Goal: Navigation & Orientation: Find specific page/section

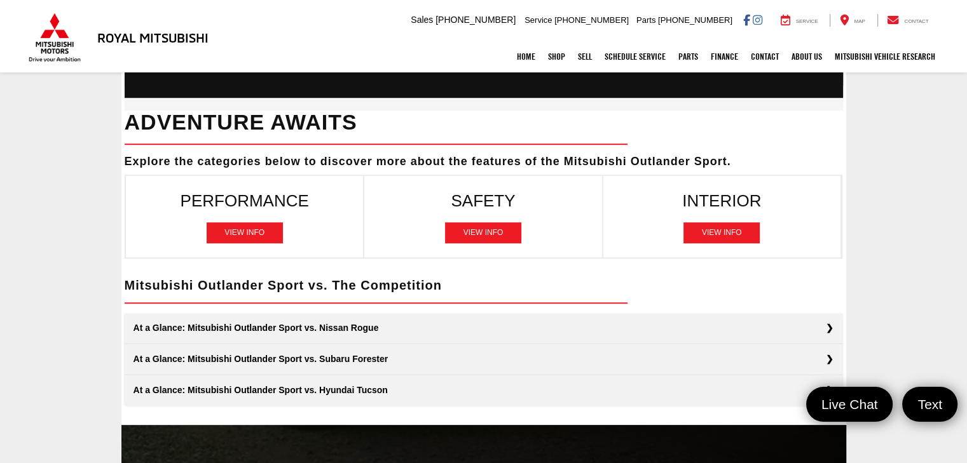
scroll to position [918, 0]
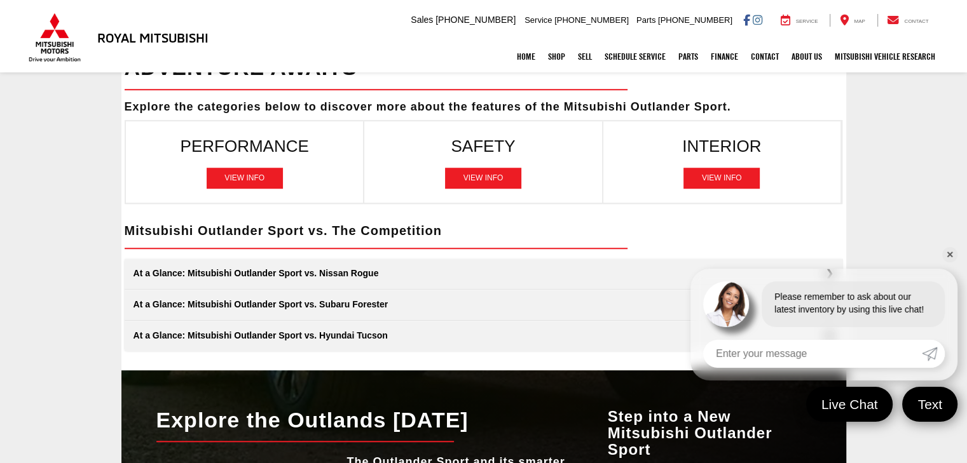
click at [966, 284] on html "Royal Mitsubishi [STREET_ADDRESS] Sales Mobile Sales [PHONE_NUMBER] Service [PH…" at bounding box center [483, 28] width 967 height 1892
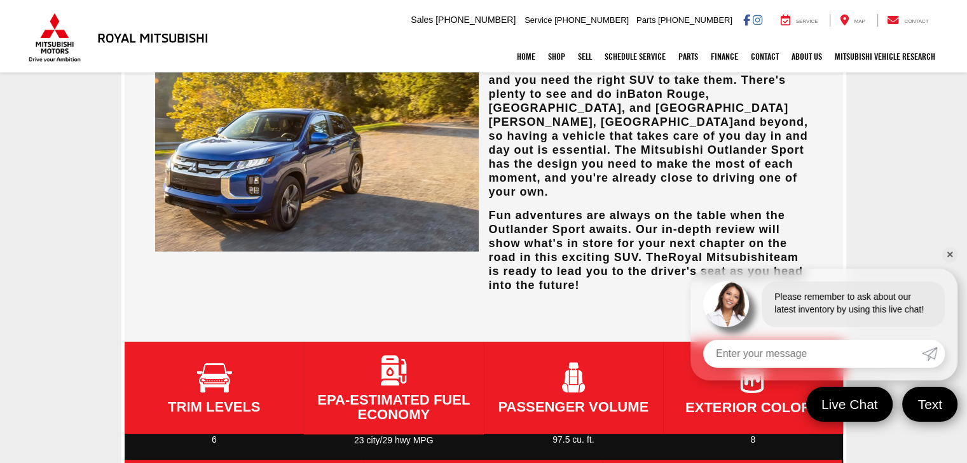
scroll to position [243, 0]
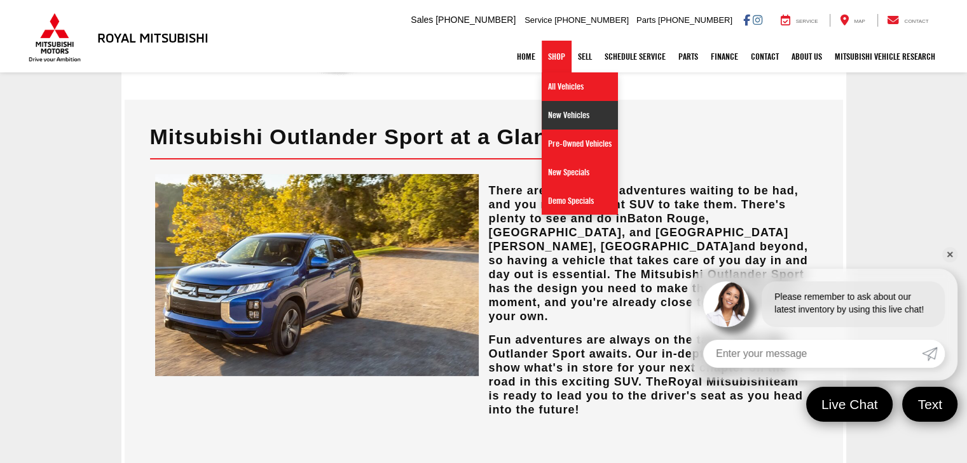
click at [547, 113] on link "New Vehicles" at bounding box center [580, 115] width 76 height 29
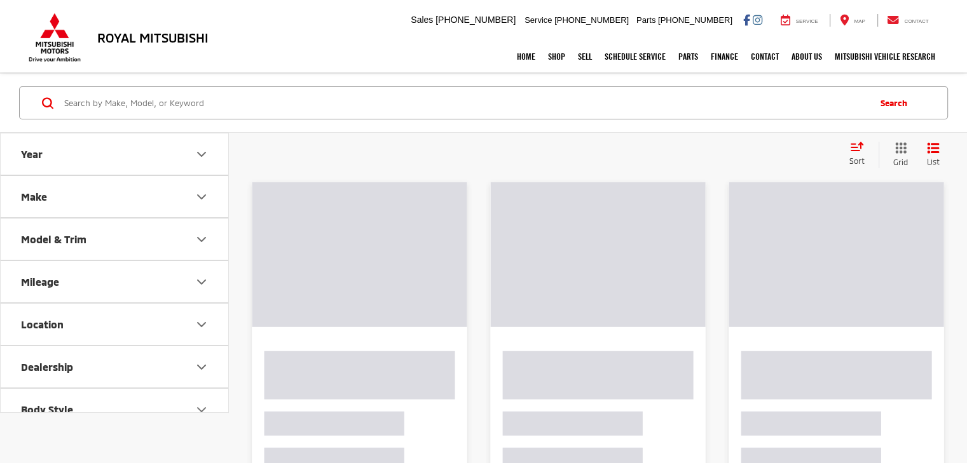
click at [547, 113] on input "Search by Make, Model, or Keyword" at bounding box center [465, 103] width 805 height 31
